Goal: Contribute content: Add original content to the website for others to see

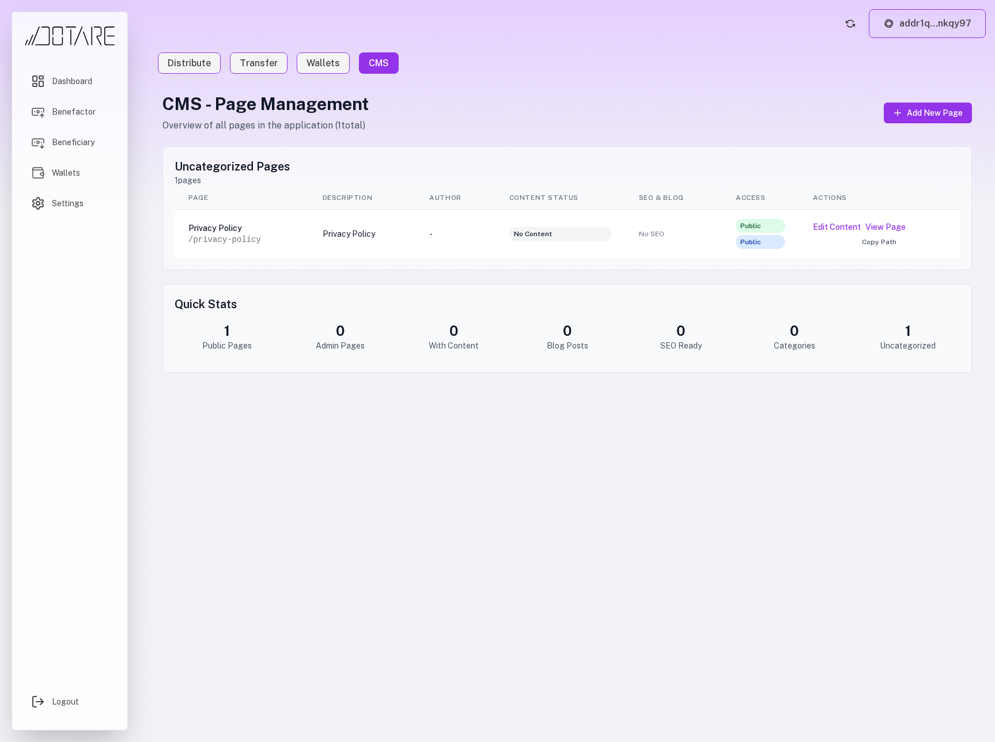
click at [326, 208] on th "Description" at bounding box center [362, 198] width 107 height 24
click at [828, 229] on button "Edit Content" at bounding box center [837, 227] width 48 height 12
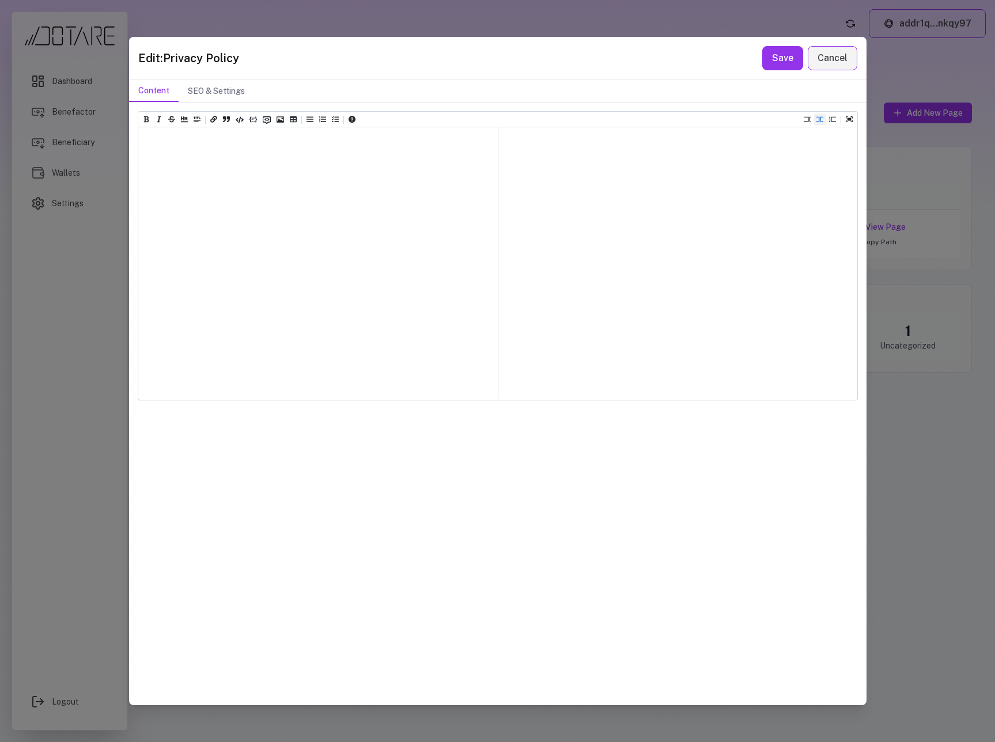
click at [415, 201] on div at bounding box center [318, 263] width 360 height 272
click at [572, 191] on div at bounding box center [678, 263] width 360 height 272
click at [325, 164] on textarea at bounding box center [318, 156] width 360 height 58
click at [205, 90] on button "SEO & Settings" at bounding box center [216, 91] width 75 height 22
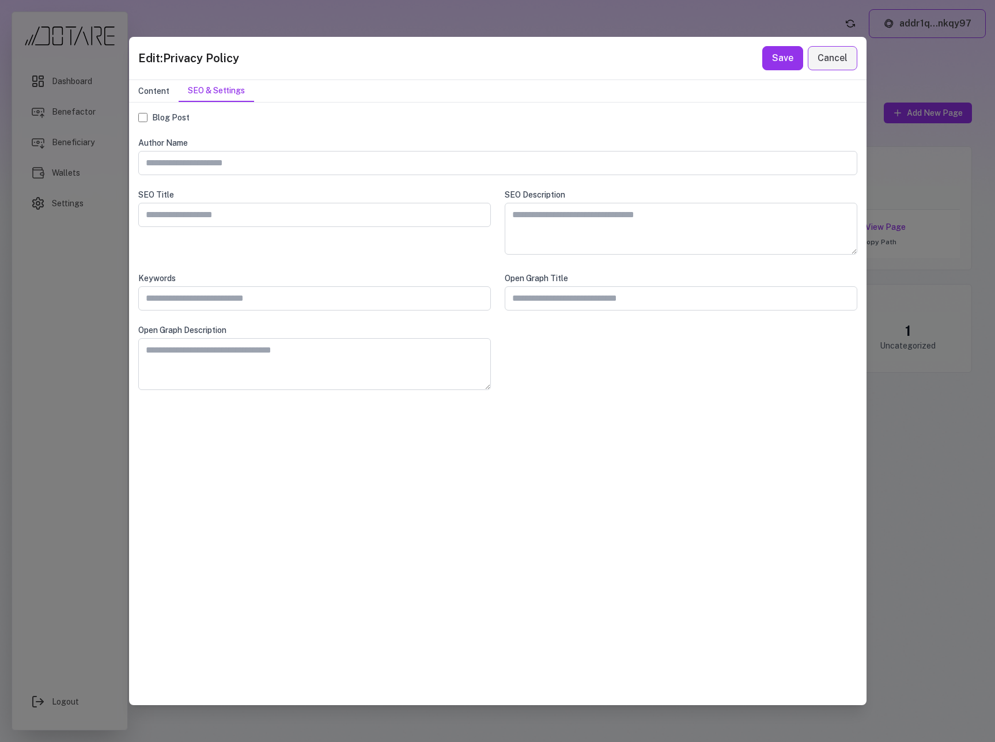
click at [154, 91] on button "Content" at bounding box center [154, 91] width 50 height 22
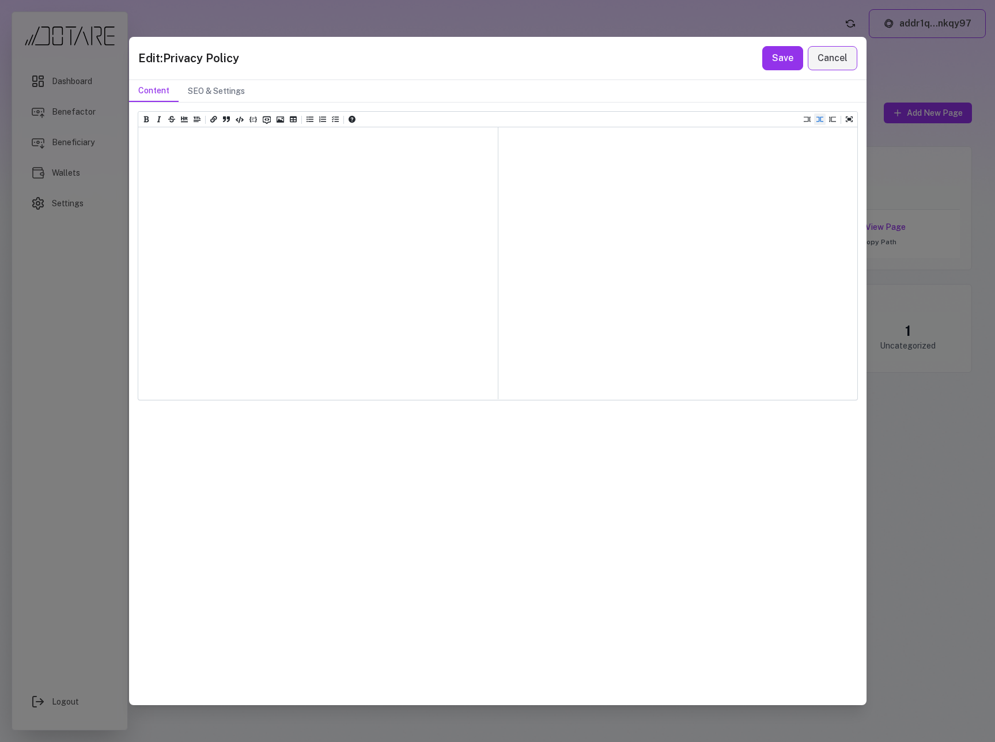
click at [176, 146] on textarea at bounding box center [318, 156] width 360 height 58
click at [576, 174] on div at bounding box center [678, 263] width 360 height 272
click at [290, 166] on textarea at bounding box center [318, 156] width 360 height 58
paste textarea "**********"
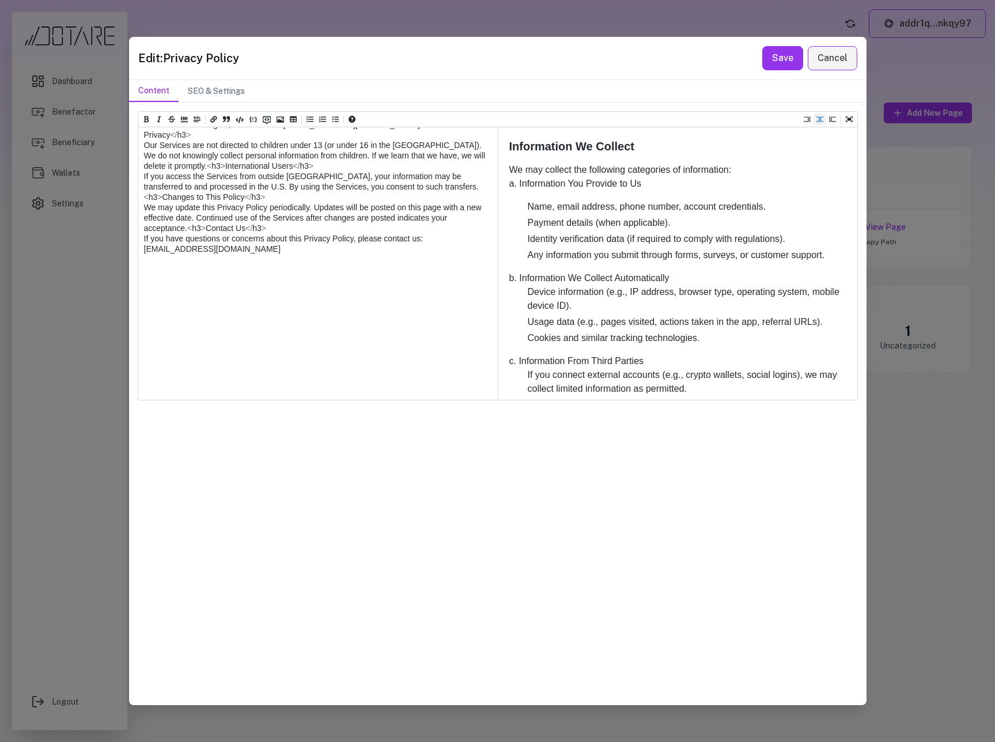
scroll to position [134, 0]
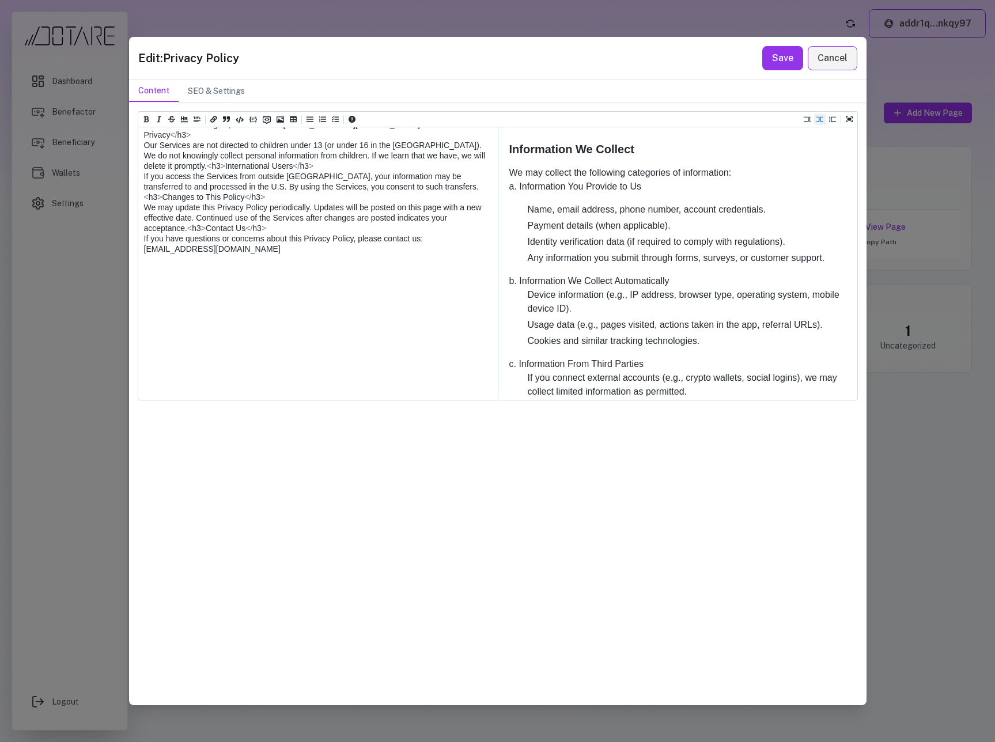
click at [509, 186] on p "a. Information You Provide to Us" at bounding box center [677, 187] width 337 height 14
click at [511, 189] on p "a. Information You Provide to Us" at bounding box center [677, 187] width 337 height 14
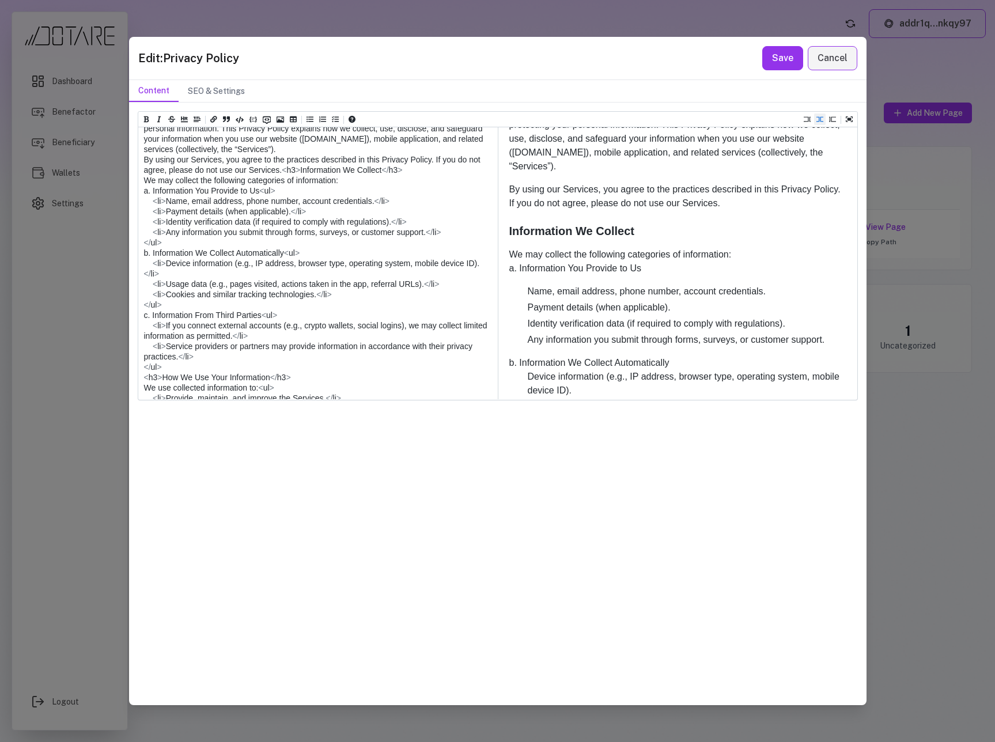
scroll to position [32, 0]
click at [231, 216] on textarea at bounding box center [317, 599] width 358 height 1007
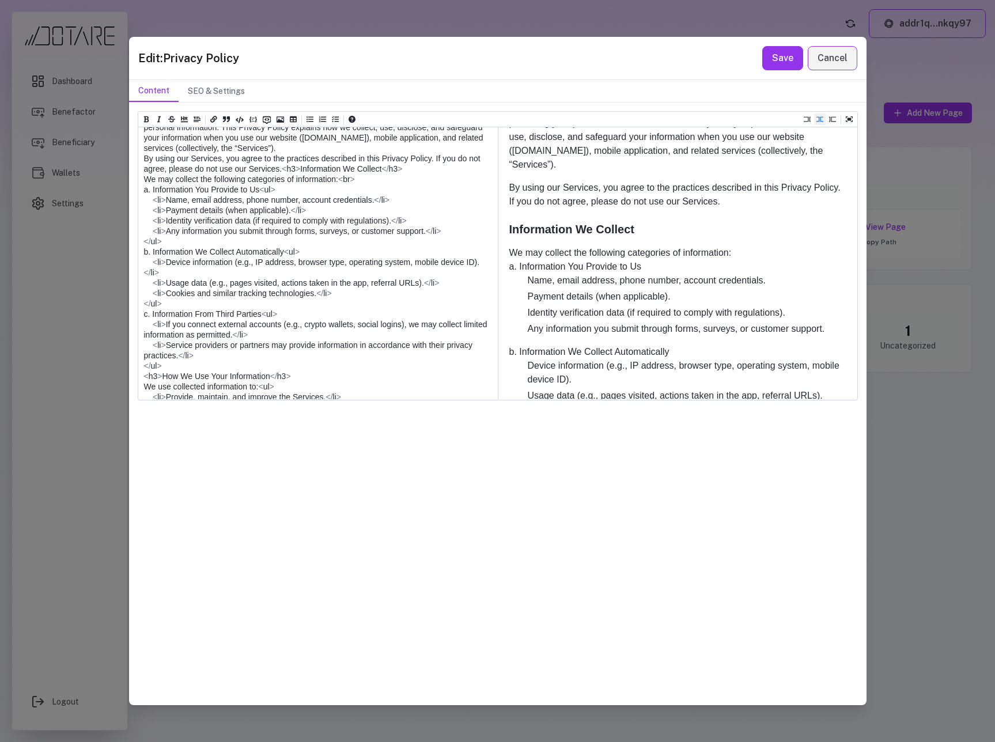
drag, startPoint x: 233, startPoint y: 216, endPoint x: 135, endPoint y: 218, distance: 98.6
click at [135, 218] on div "Heading 1 Heading 2 Heading 3 Heading 4 Heading 5 Heading 6 Effective Date: Aug…" at bounding box center [498, 404] width 738 height 602
click at [181, 220] on textarea at bounding box center [317, 599] width 358 height 1007
paste textarea "****"
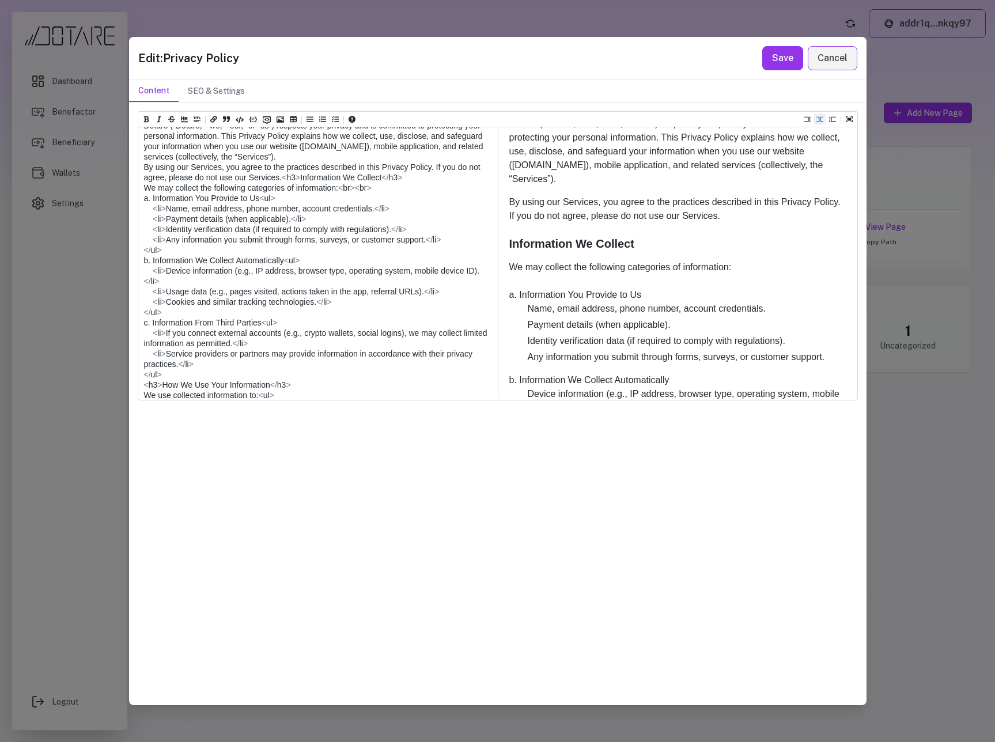
drag, startPoint x: 146, startPoint y: 251, endPoint x: 232, endPoint y: 303, distance: 100.6
click at [232, 303] on textarea at bounding box center [317, 607] width 358 height 1007
click at [215, 299] on textarea at bounding box center [317, 607] width 358 height 1007
drag, startPoint x: 207, startPoint y: 298, endPoint x: 139, endPoint y: 250, distance: 83.1
click at [139, 250] on textarea at bounding box center [317, 607] width 358 height 1007
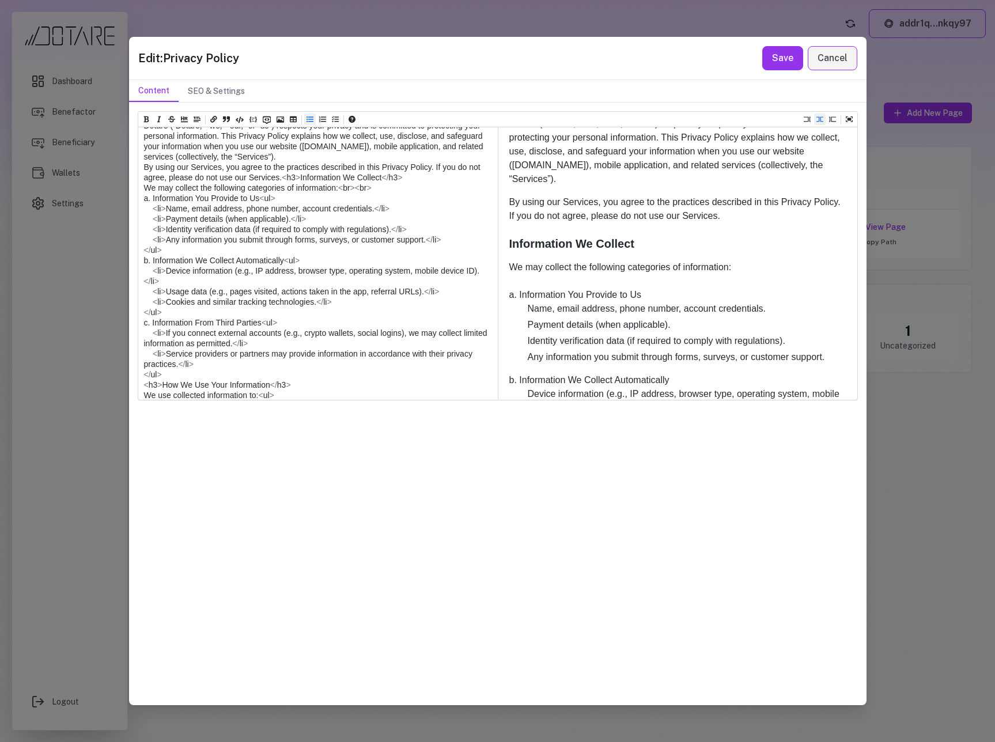
click at [309, 121] on icon "Add unordered list (ctrl + shift + u)" at bounding box center [310, 120] width 7 height 6
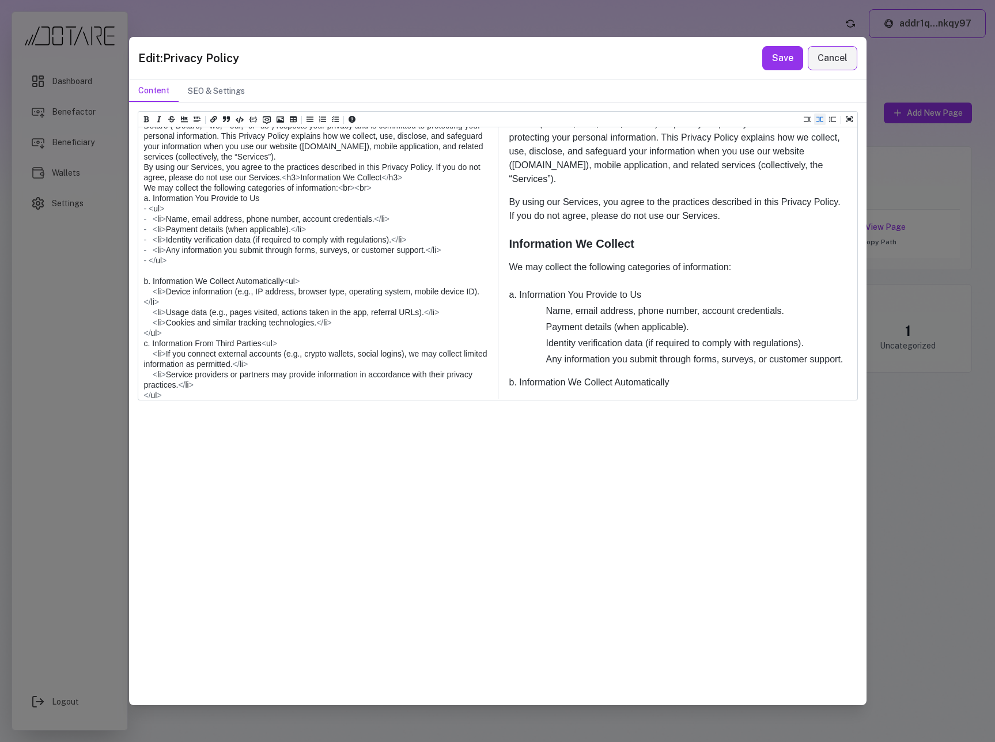
click at [165, 266] on textarea at bounding box center [317, 618] width 358 height 1028
drag, startPoint x: 167, startPoint y: 271, endPoint x: 149, endPoint y: 260, distance: 20.2
click at [149, 260] on textarea at bounding box center [317, 618] width 358 height 1028
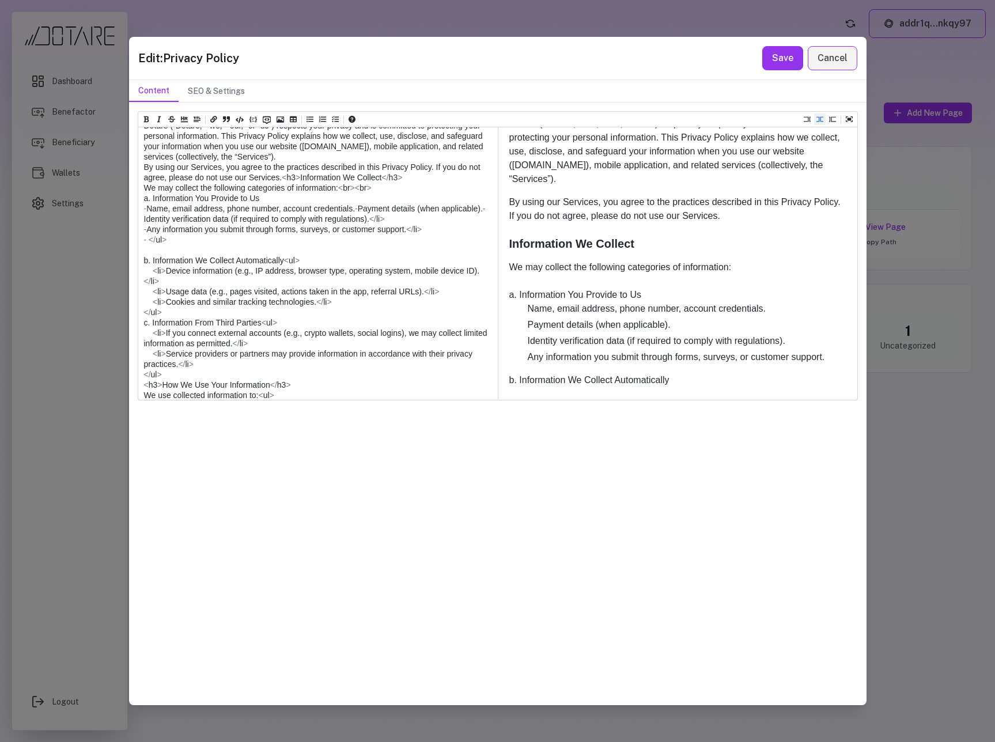
drag, startPoint x: 184, startPoint y: 301, endPoint x: 111, endPoint y: 300, distance: 73.2
click at [111, 300] on div "Edit: Privacy Policy Save Cancel Content SEO & Settings Heading 1 Heading 2 Hea…" at bounding box center [497, 371] width 995 height 742
click at [157, 303] on textarea at bounding box center [317, 613] width 358 height 1018
drag, startPoint x: 202, startPoint y: 302, endPoint x: 99, endPoint y: 300, distance: 103.2
click at [99, 300] on div "Edit: Privacy Policy Save Cancel Content SEO & Settings Heading 1 Heading 2 Hea…" at bounding box center [497, 371] width 995 height 742
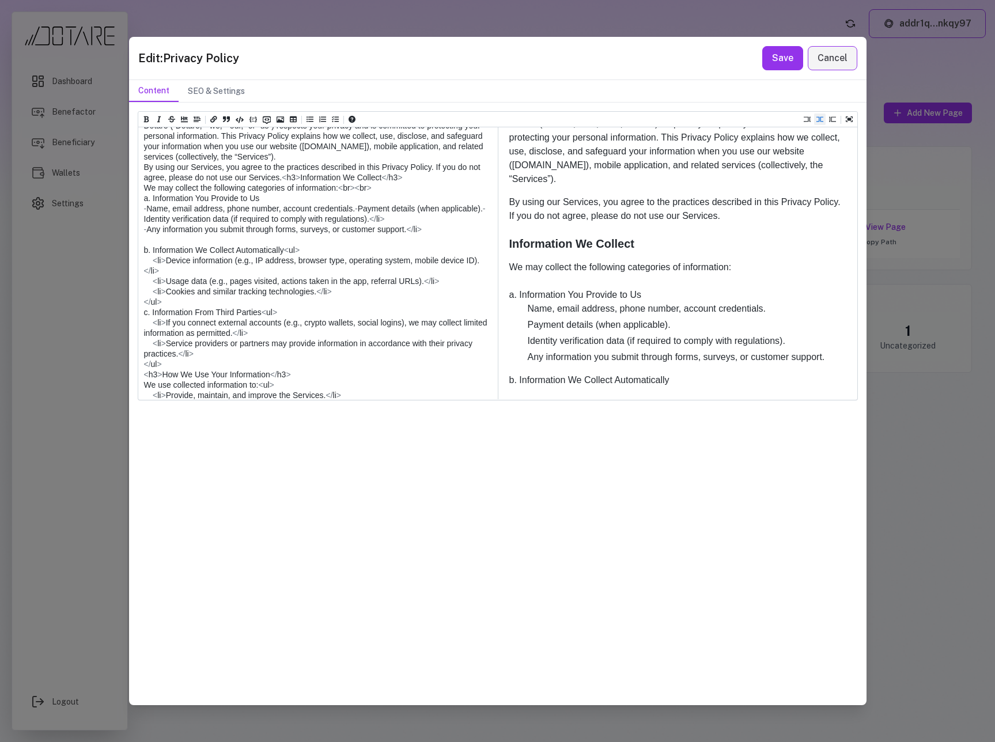
drag, startPoint x: 454, startPoint y: 290, endPoint x: 414, endPoint y: 292, distance: 39.8
click at [414, 292] on textarea at bounding box center [317, 607] width 358 height 1007
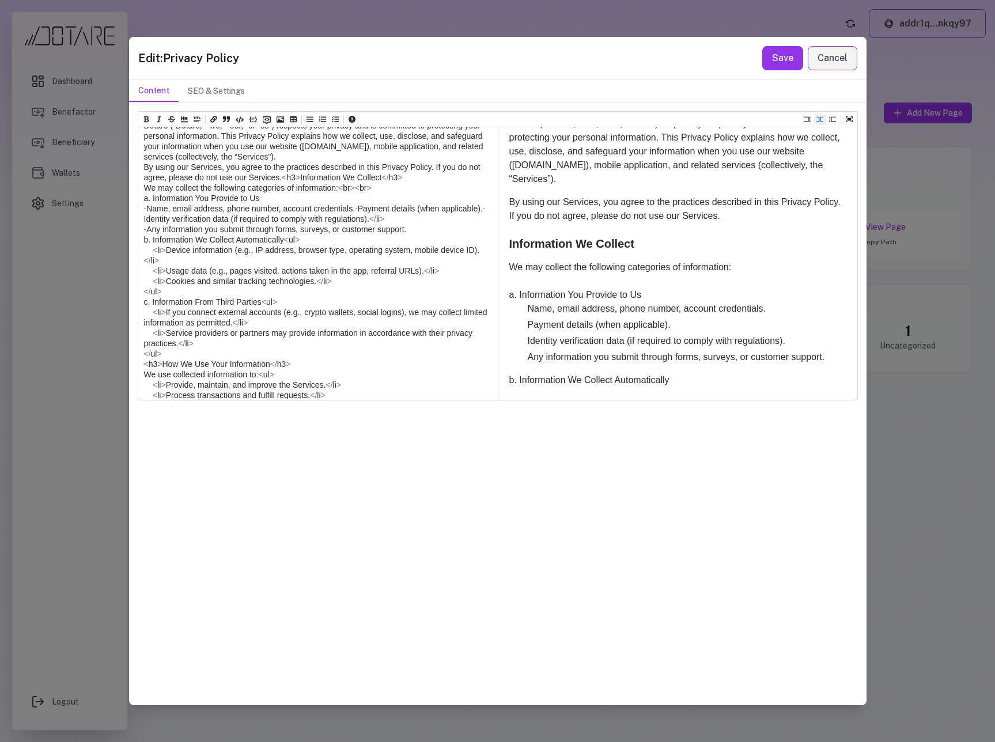
drag, startPoint x: 399, startPoint y: 282, endPoint x: 378, endPoint y: 285, distance: 20.9
click at [378, 285] on textarea at bounding box center [317, 607] width 358 height 1007
click at [334, 272] on textarea at bounding box center [317, 607] width 358 height 1007
click at [226, 248] on textarea at bounding box center [317, 607] width 358 height 1007
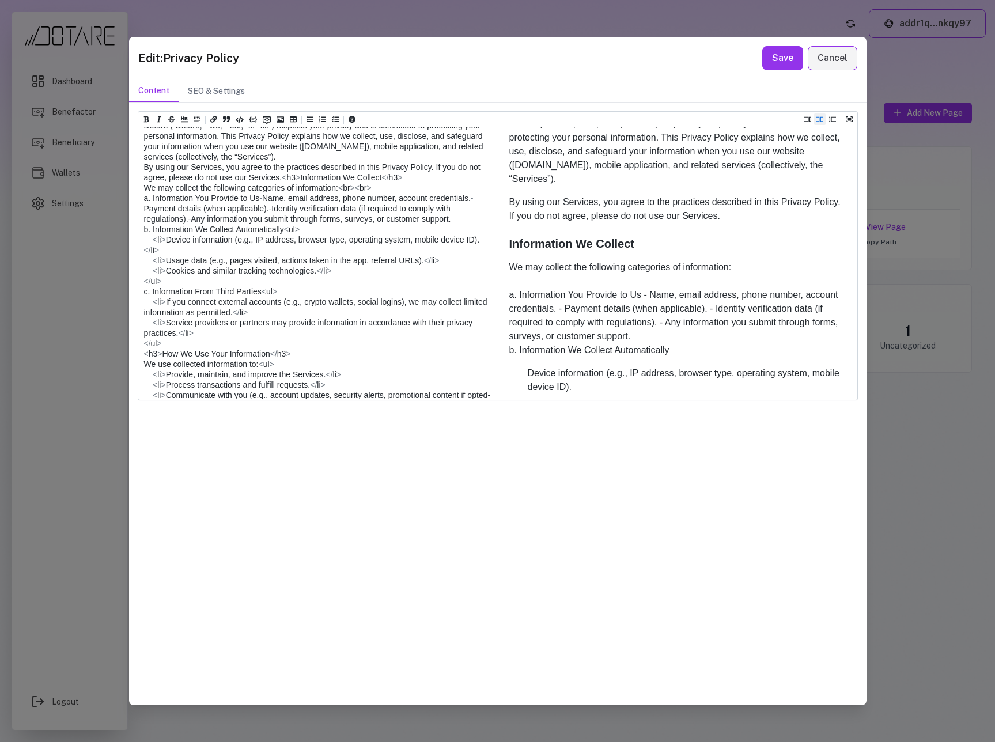
drag, startPoint x: 425, startPoint y: 284, endPoint x: 131, endPoint y: 251, distance: 295.8
click at [131, 251] on div "Heading 1 Heading 2 Heading 3 Heading 4 Heading 5 Heading 6 Effective Date: Aug…" at bounding box center [498, 404] width 738 height 602
click at [312, 122] on icon "Add unordered list (ctrl + shift + u)" at bounding box center [310, 120] width 7 height 6
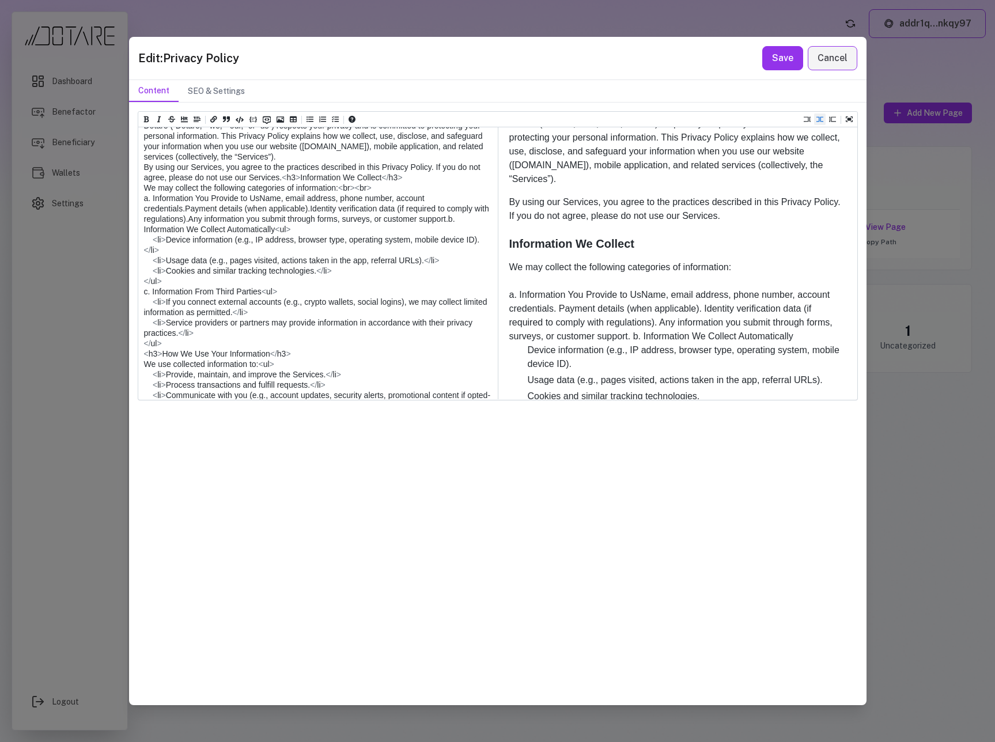
click at [262, 239] on textarea at bounding box center [317, 592] width 358 height 976
drag, startPoint x: 417, startPoint y: 281, endPoint x: 133, endPoint y: 253, distance: 284.9
click at [133, 253] on div "Heading 1 Heading 2 Heading 3 Heading 4 Heading 5 Heading 6 Effective Date: Aug…" at bounding box center [498, 404] width 738 height 602
click at [337, 122] on icon "Add checked list (ctrl + shift + c)" at bounding box center [334, 119] width 7 height 6
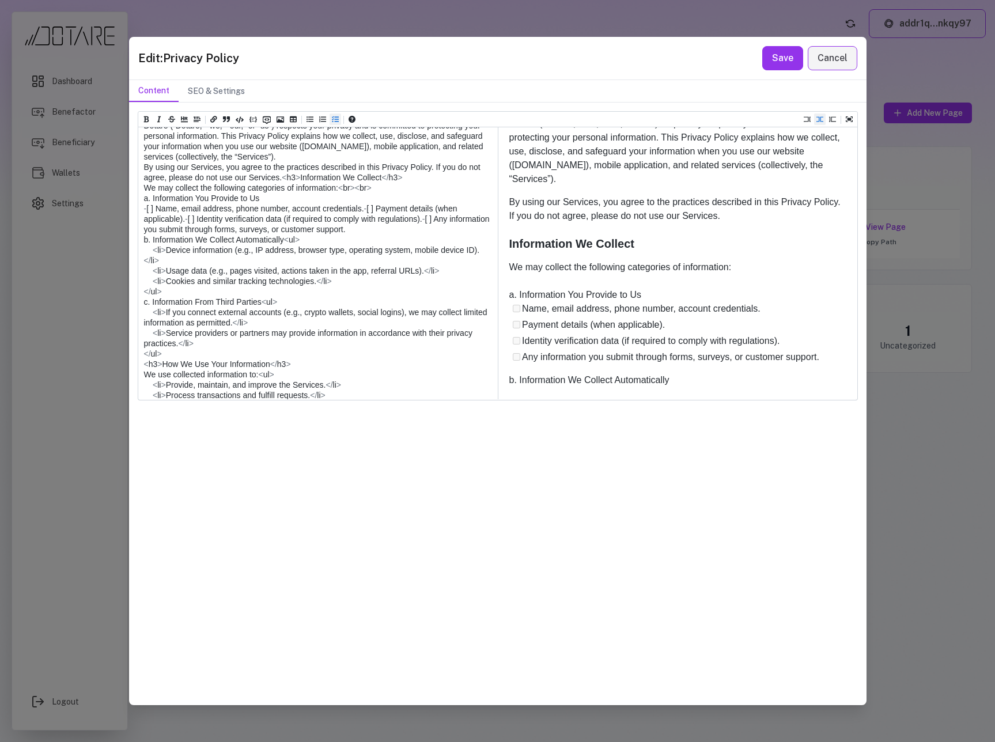
click at [337, 122] on icon "Add checked list (ctrl + shift + c)" at bounding box center [334, 119] width 7 height 6
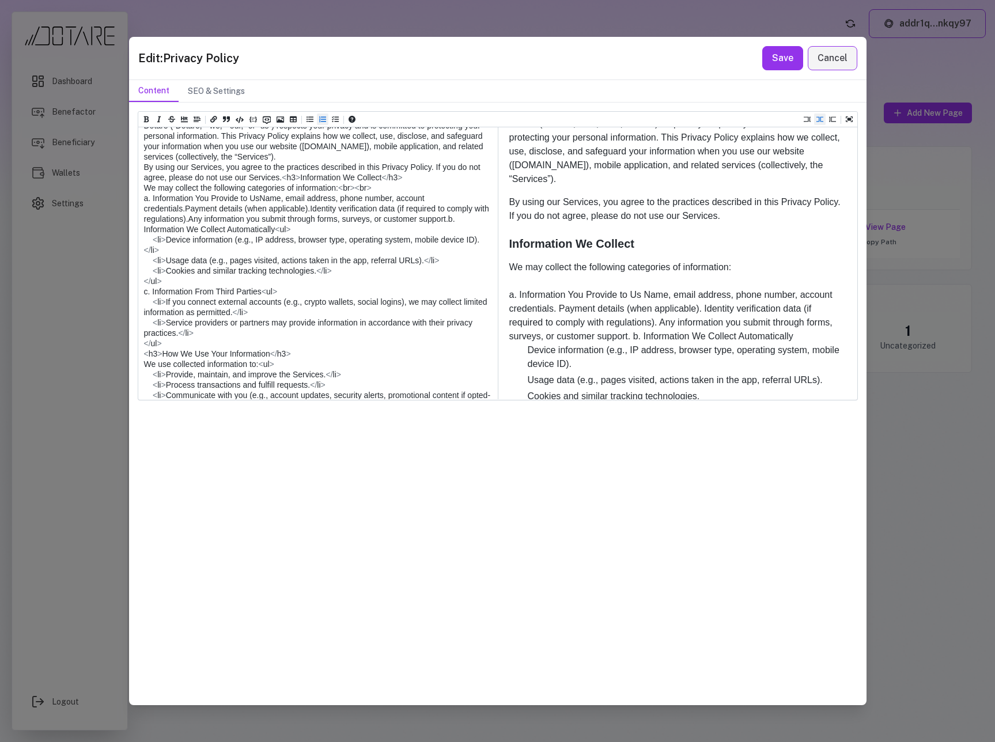
click at [323, 119] on icon "Add ordered list (ctrl + shift + o)" at bounding box center [322, 119] width 7 height 6
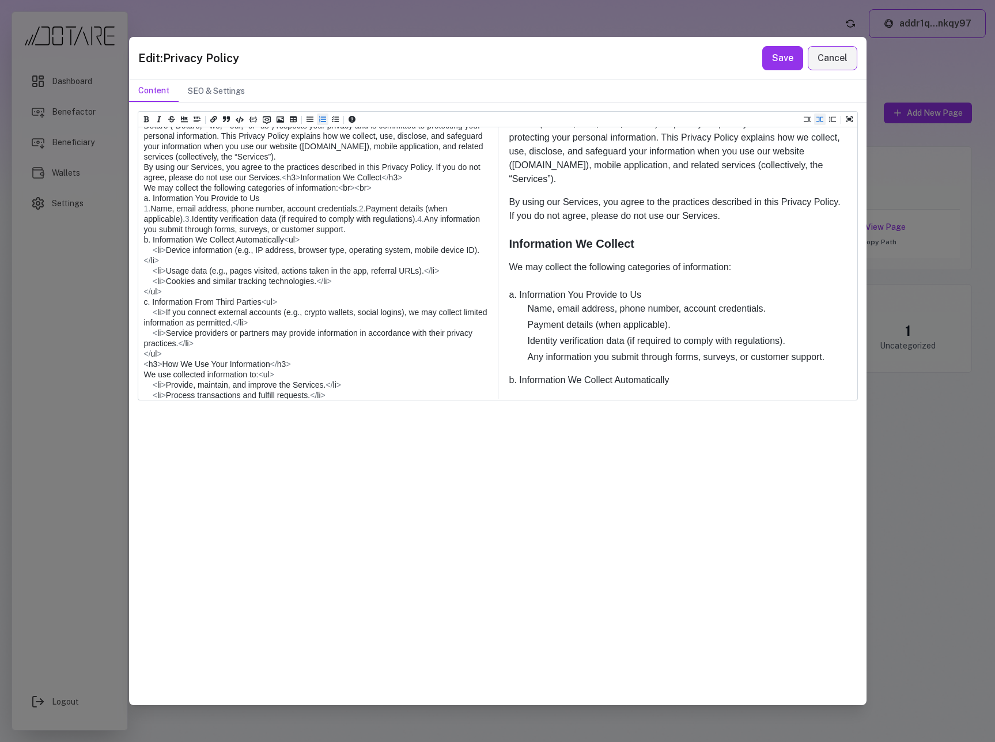
click at [322, 119] on icon "Add ordered list (ctrl + shift + o)" at bounding box center [322, 119] width 7 height 6
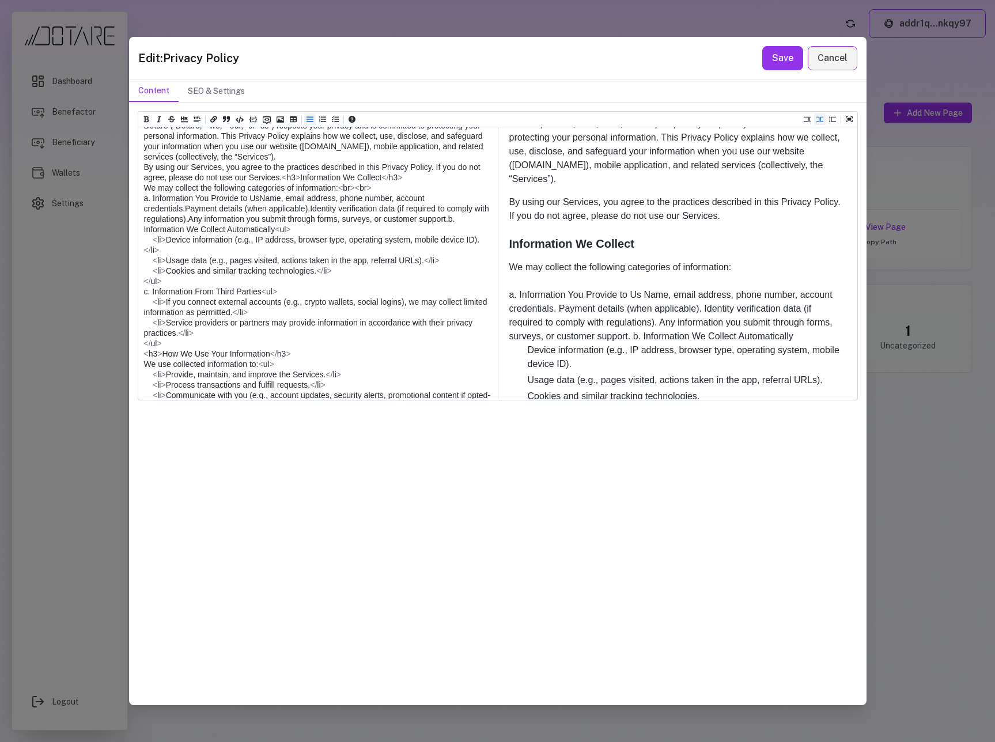
click at [309, 120] on icon "Add unordered list (ctrl + shift + u)" at bounding box center [310, 119] width 7 height 7
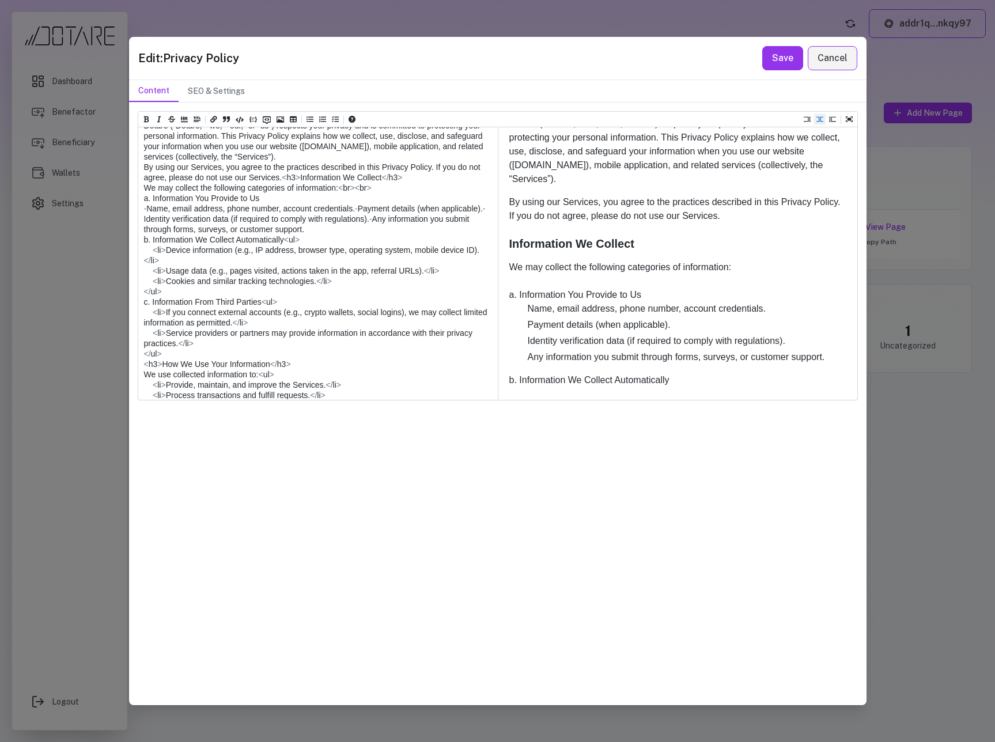
click at [254, 314] on textarea at bounding box center [317, 607] width 358 height 1007
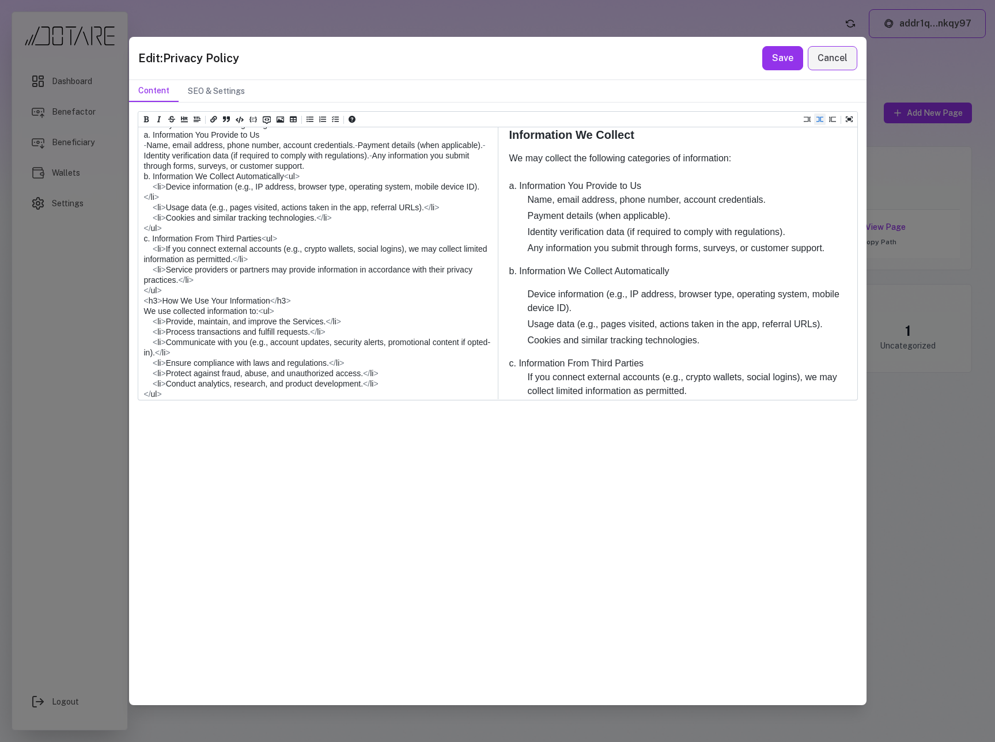
scroll to position [133, 0]
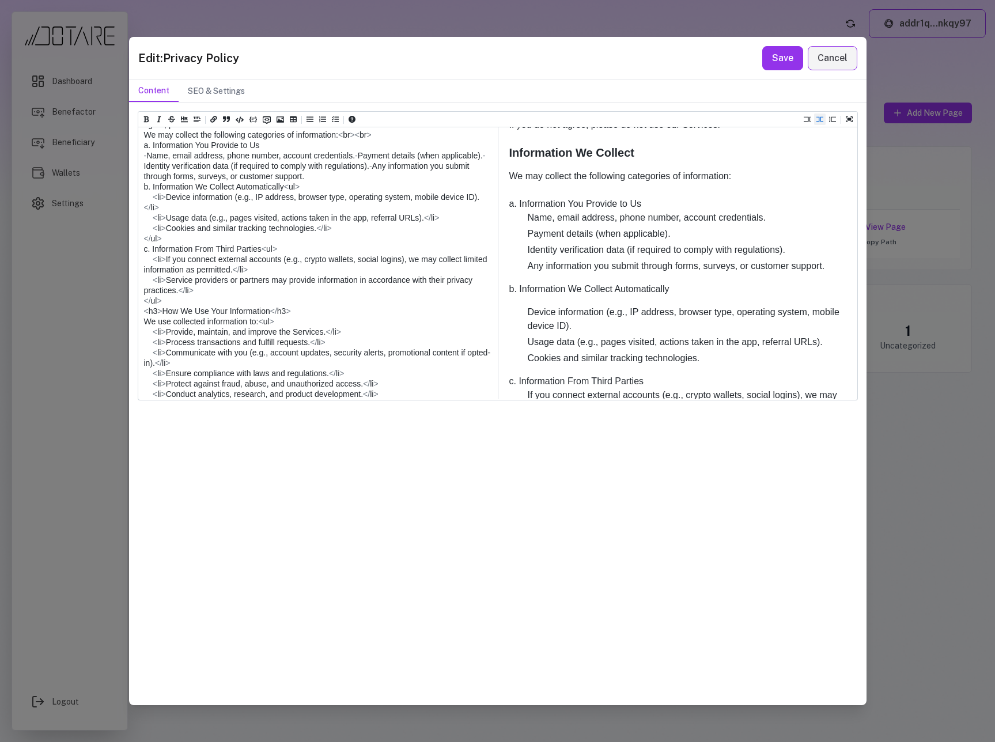
drag, startPoint x: 184, startPoint y: 177, endPoint x: 116, endPoint y: 172, distance: 68.8
click at [116, 172] on div "Edit: Privacy Policy Save Cancel Content SEO & Settings Heading 1 Heading 2 Hea…" at bounding box center [497, 371] width 995 height 742
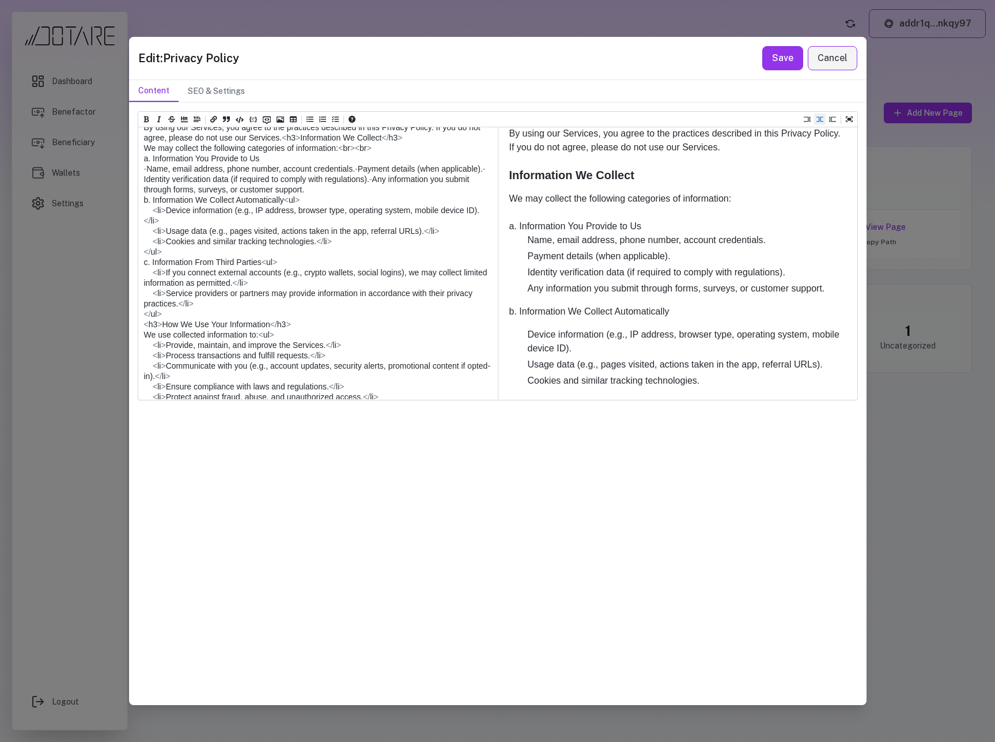
click at [156, 265] on textarea at bounding box center [317, 568] width 358 height 1007
drag, startPoint x: 187, startPoint y: 194, endPoint x: 112, endPoint y: 188, distance: 75.8
click at [112, 188] on div "Edit: Privacy Policy Save Cancel Content SEO & Settings Heading 1 Heading 2 Hea…" at bounding box center [497, 371] width 995 height 742
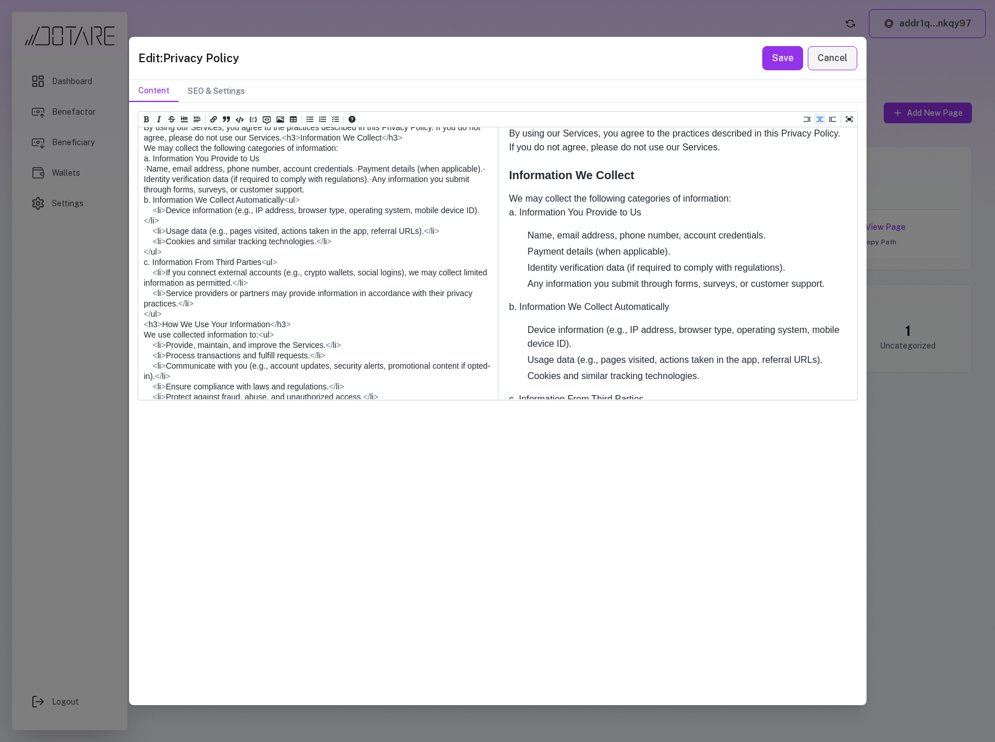
click at [146, 200] on textarea at bounding box center [317, 568] width 358 height 1007
click at [144, 202] on textarea at bounding box center [317, 568] width 358 height 1007
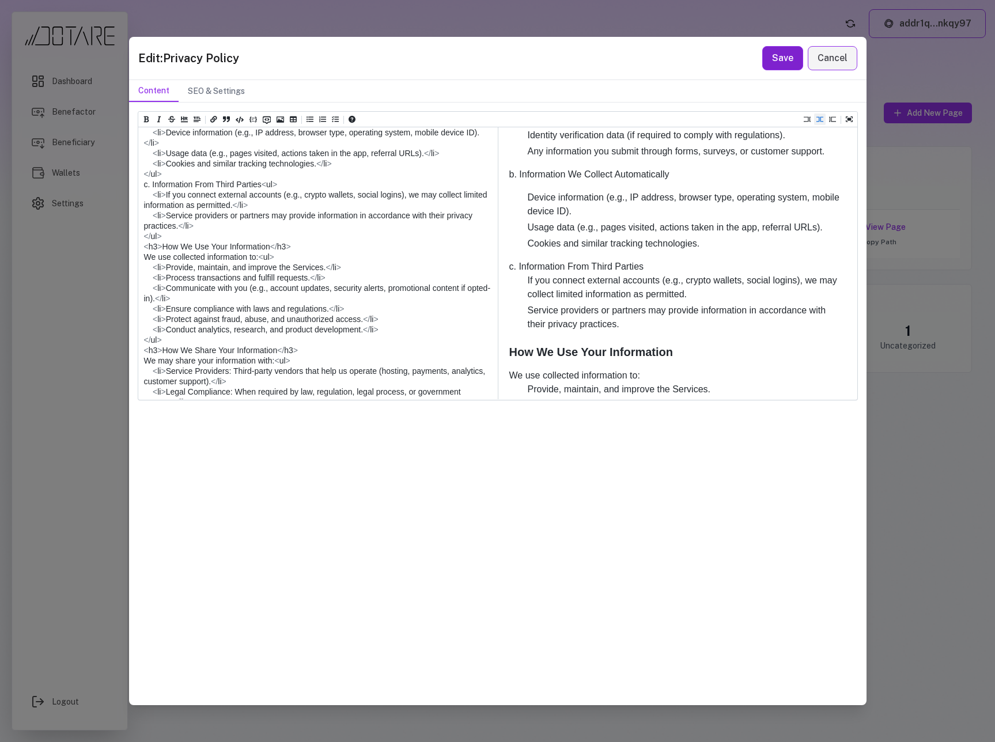
type textarea "**********"
click at [784, 63] on button "Save" at bounding box center [782, 58] width 41 height 24
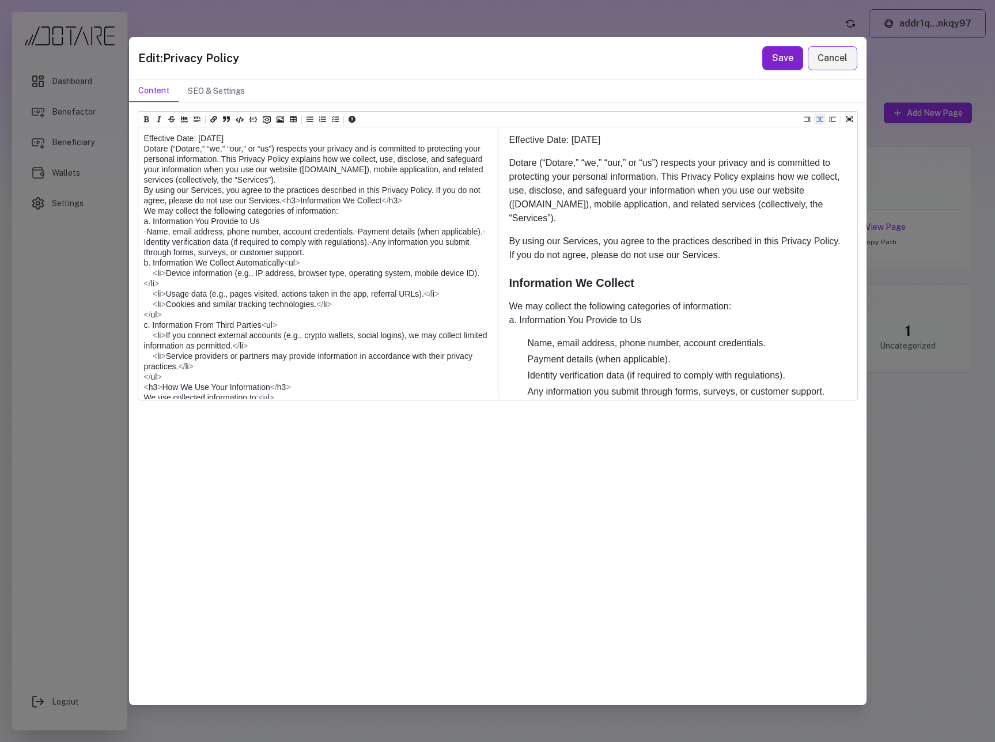
click at [783, 59] on button "Save" at bounding box center [782, 58] width 41 height 24
click at [830, 62] on button "Cancel" at bounding box center [833, 58] width 50 height 24
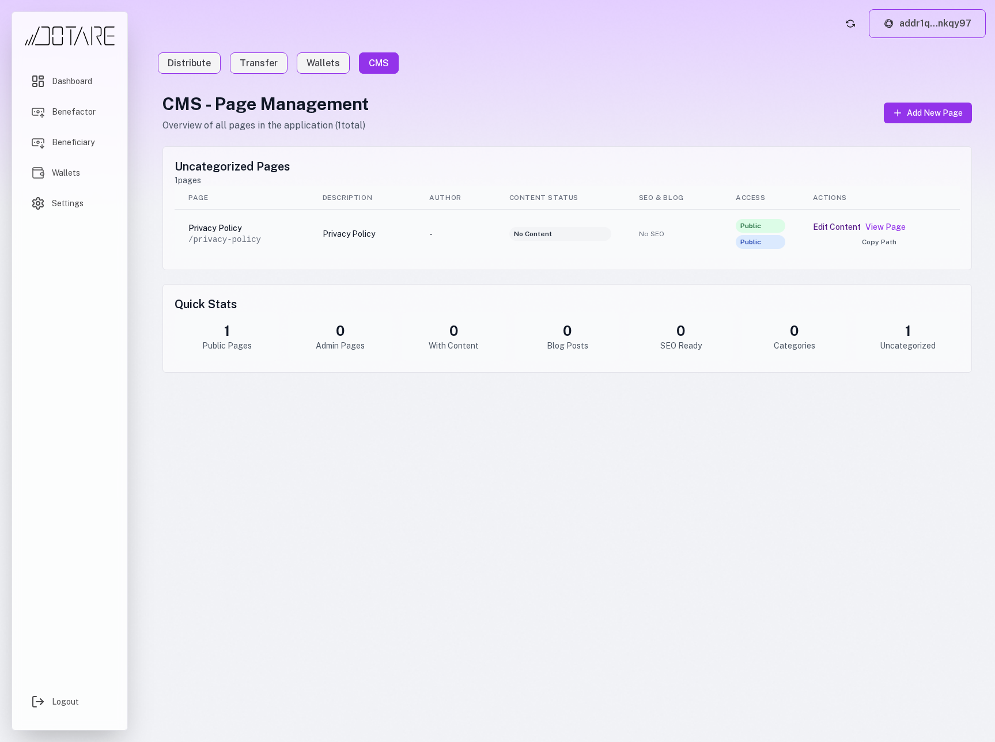
click at [827, 229] on button "Edit Content" at bounding box center [837, 227] width 48 height 12
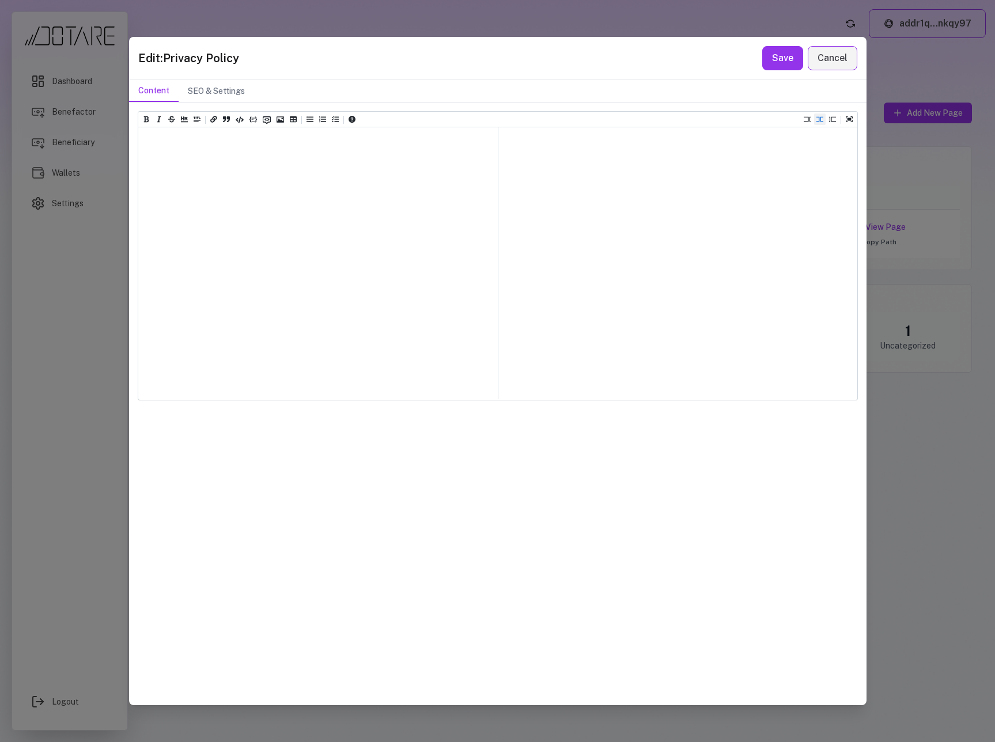
click at [371, 240] on div at bounding box center [318, 263] width 360 height 272
drag, startPoint x: 368, startPoint y: 224, endPoint x: 330, endPoint y: 193, distance: 49.6
click at [367, 224] on div at bounding box center [318, 263] width 360 height 272
click at [326, 189] on div at bounding box center [318, 263] width 360 height 272
click at [402, 149] on textarea at bounding box center [318, 156] width 360 height 58
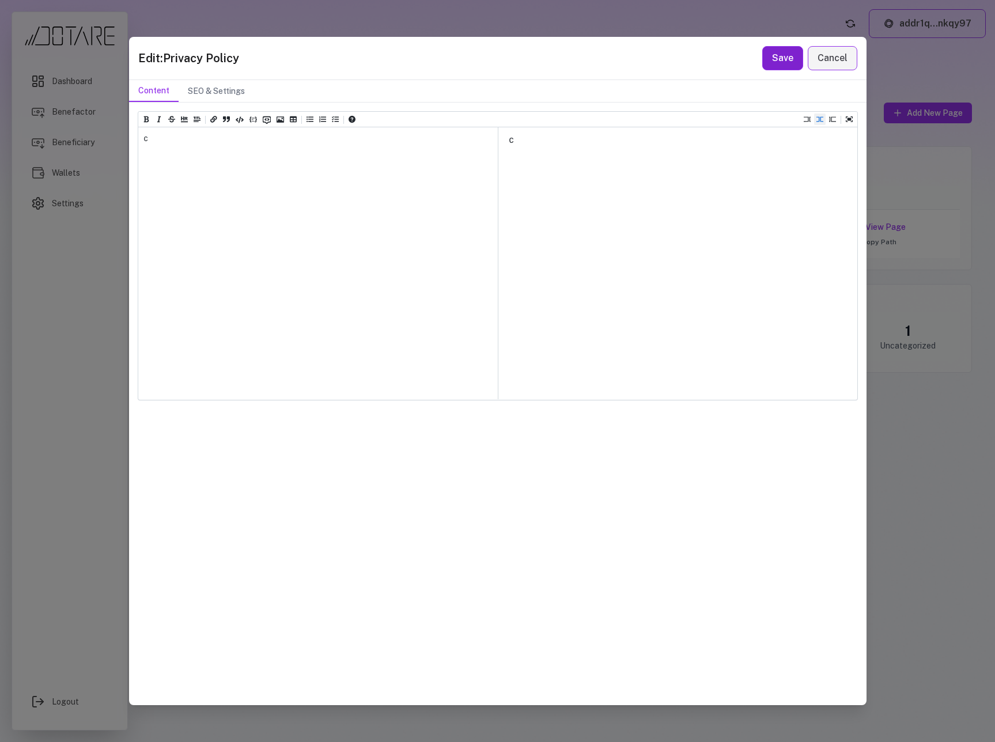
type textarea "*"
click at [795, 61] on button "Save" at bounding box center [782, 58] width 41 height 24
